Goal: Find specific page/section: Find specific page/section

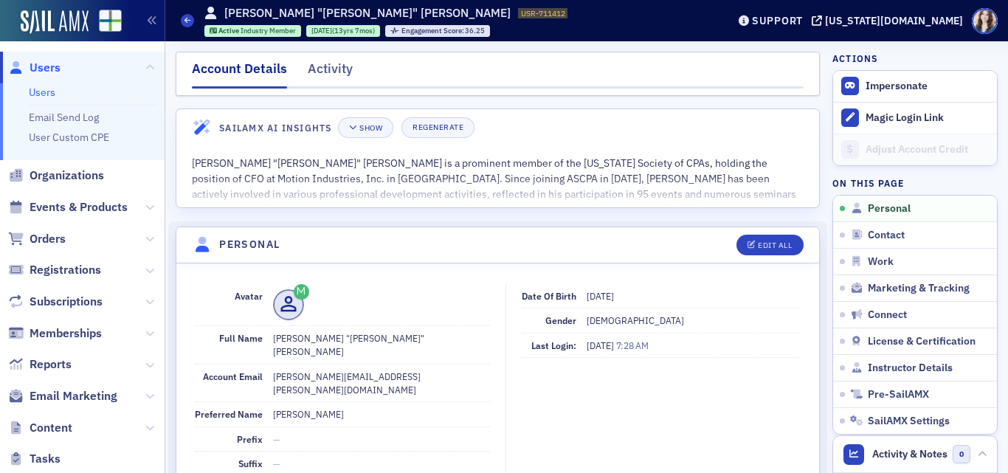
scroll to position [130, 0]
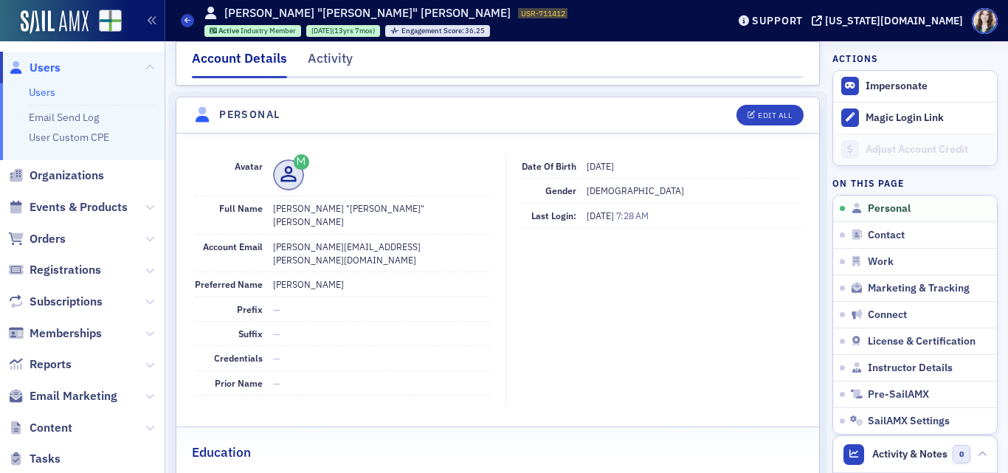
click at [52, 68] on span "Users" at bounding box center [45, 68] width 31 height 16
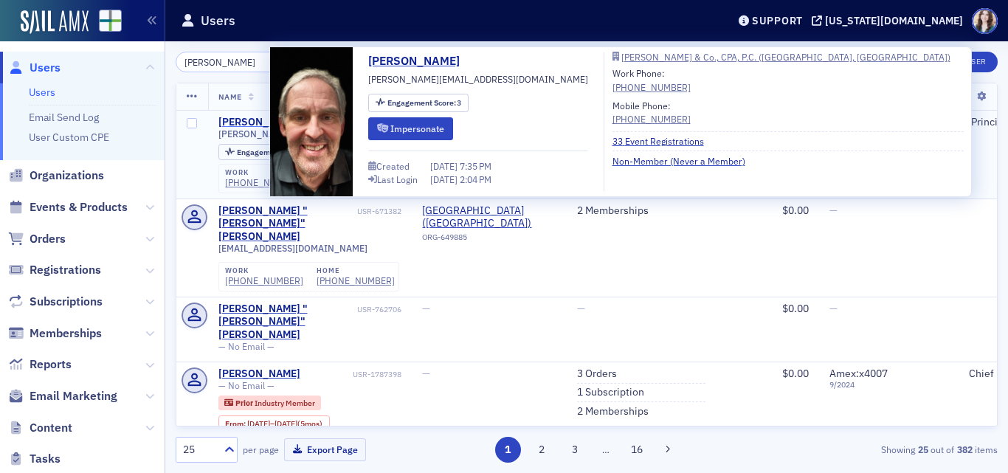
type input "Jim Martin"
click at [242, 117] on div "Jim Martin" at bounding box center [260, 122] width 82 height 13
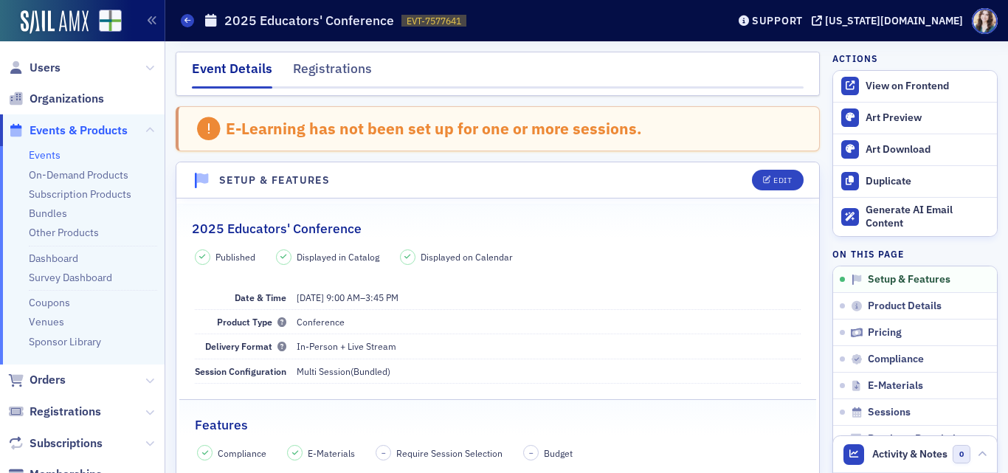
click at [727, 174] on header "Setup & Features Edit" at bounding box center [497, 180] width 643 height 36
click at [728, 173] on header "Setup & Features Edit" at bounding box center [497, 180] width 643 height 36
